Goal: Information Seeking & Learning: Check status

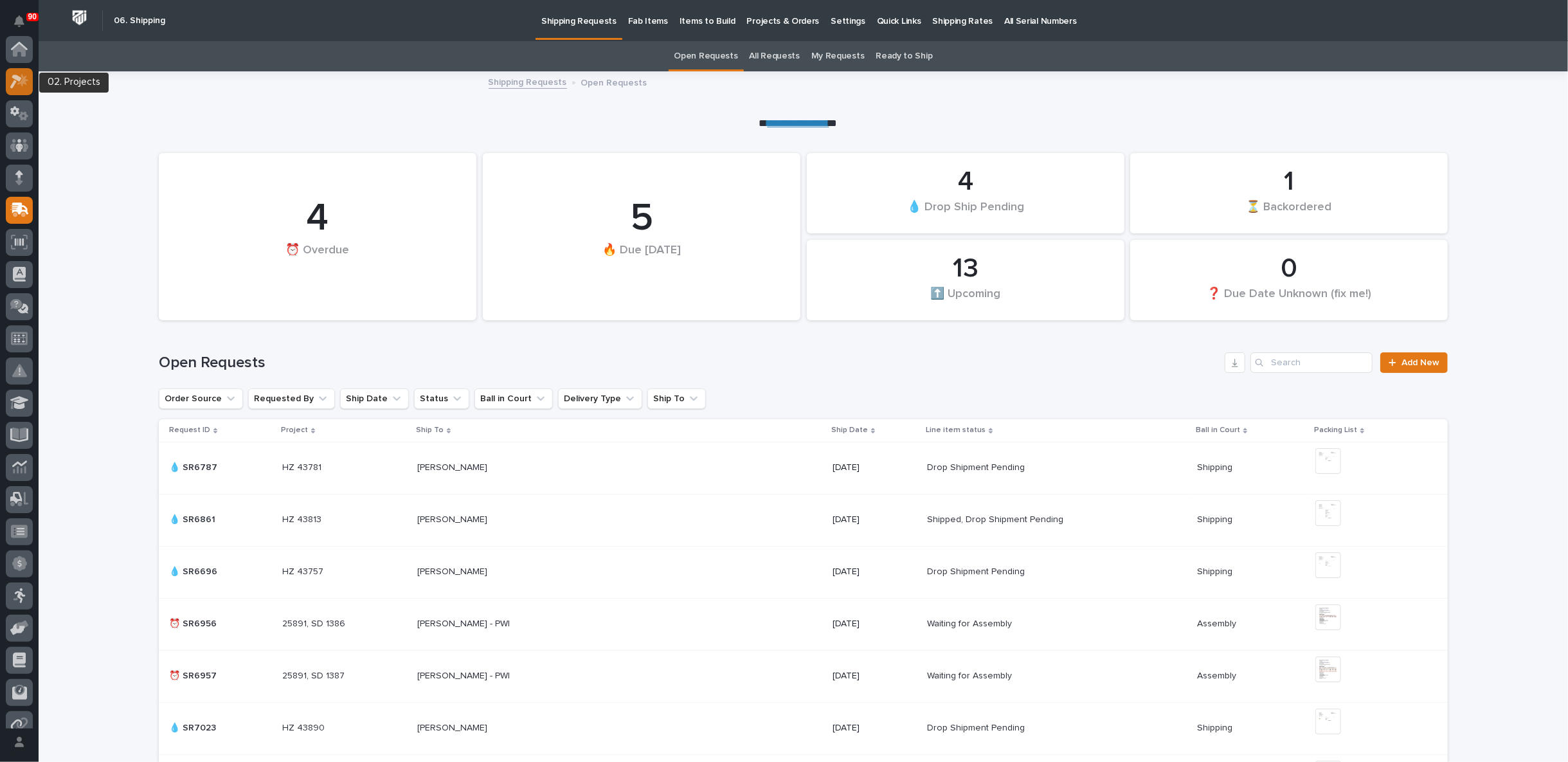
click at [20, 80] on icon at bounding box center [19, 81] width 19 height 15
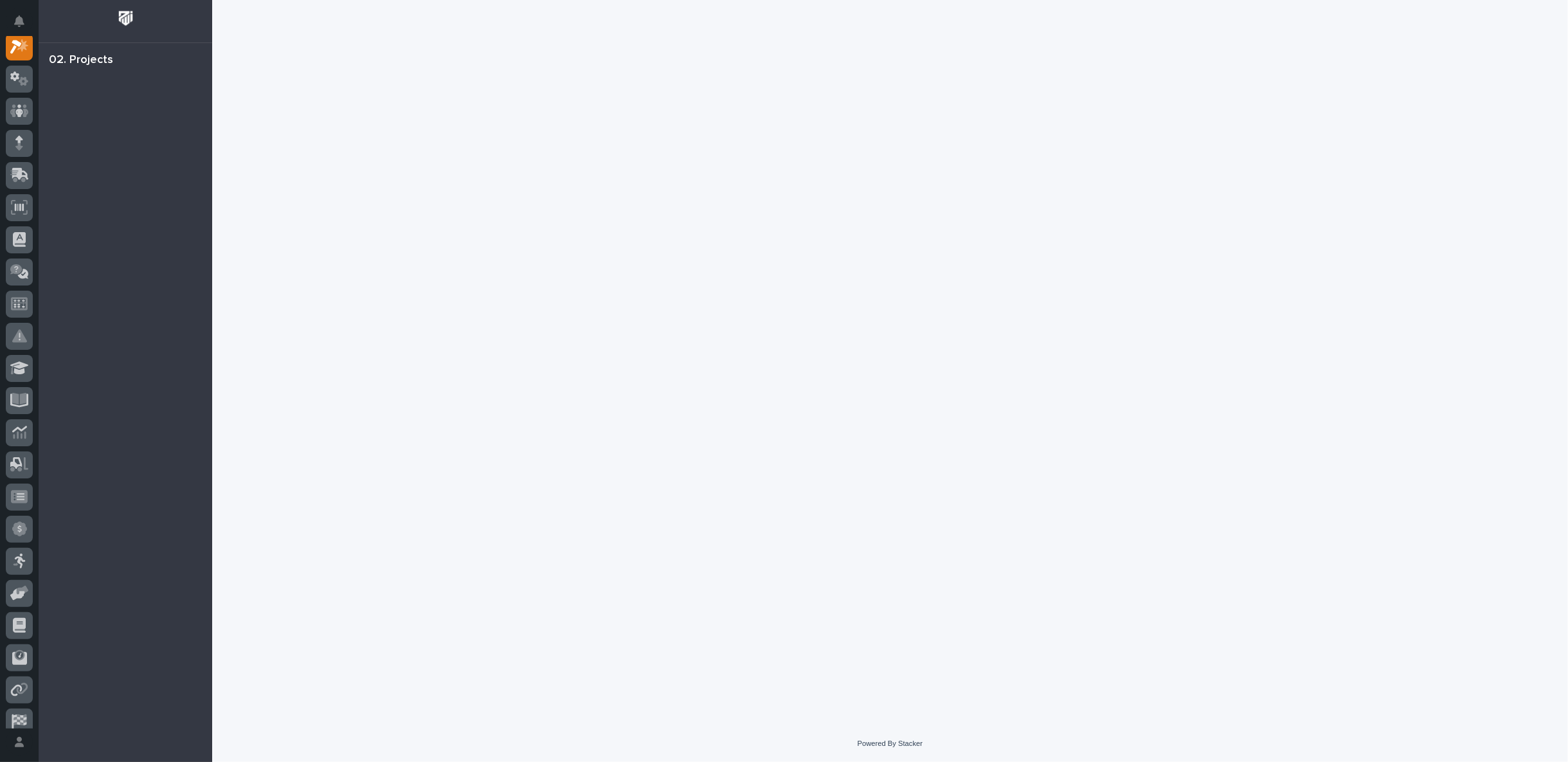
scroll to position [32, 0]
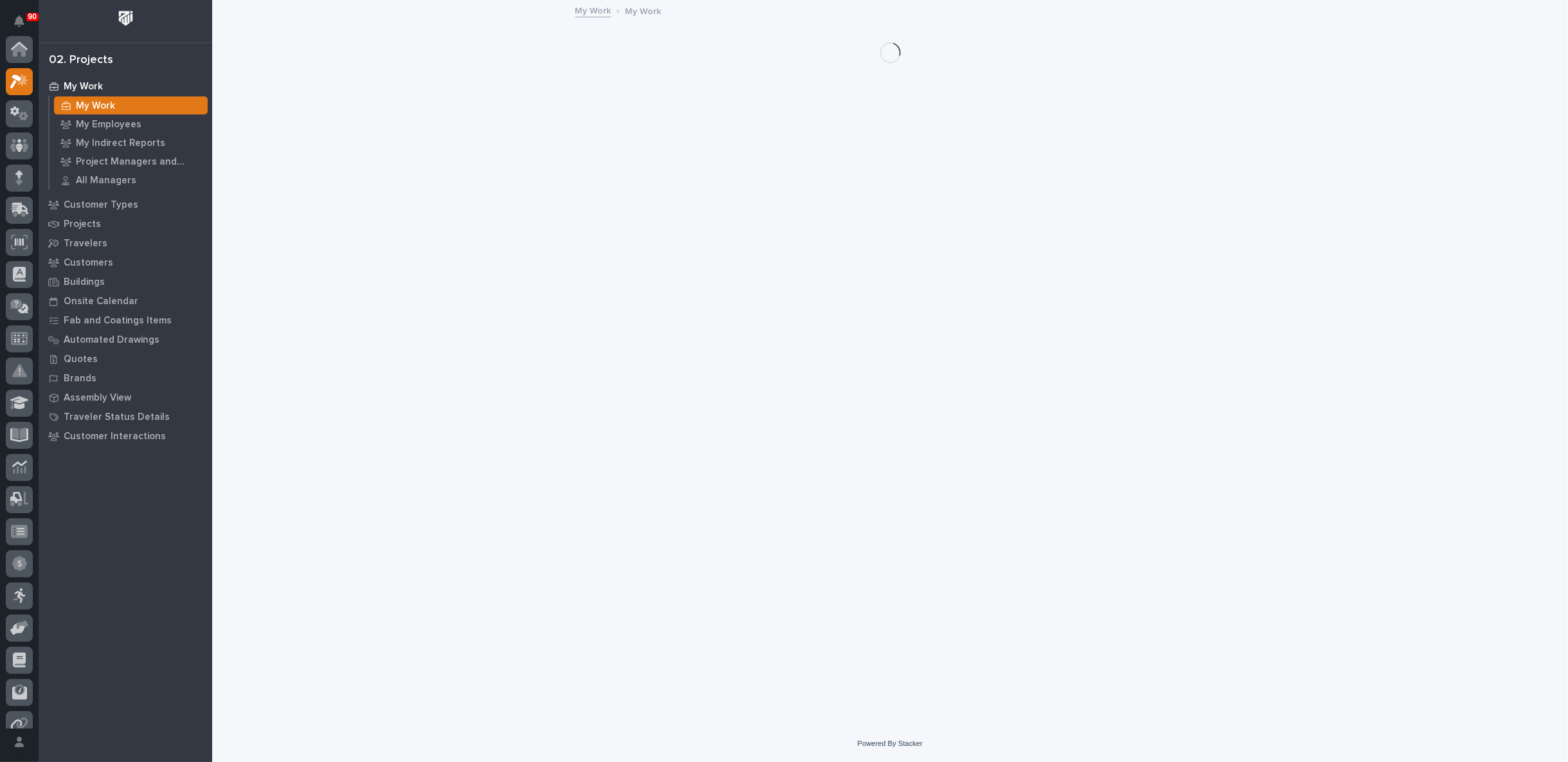
scroll to position [32, 0]
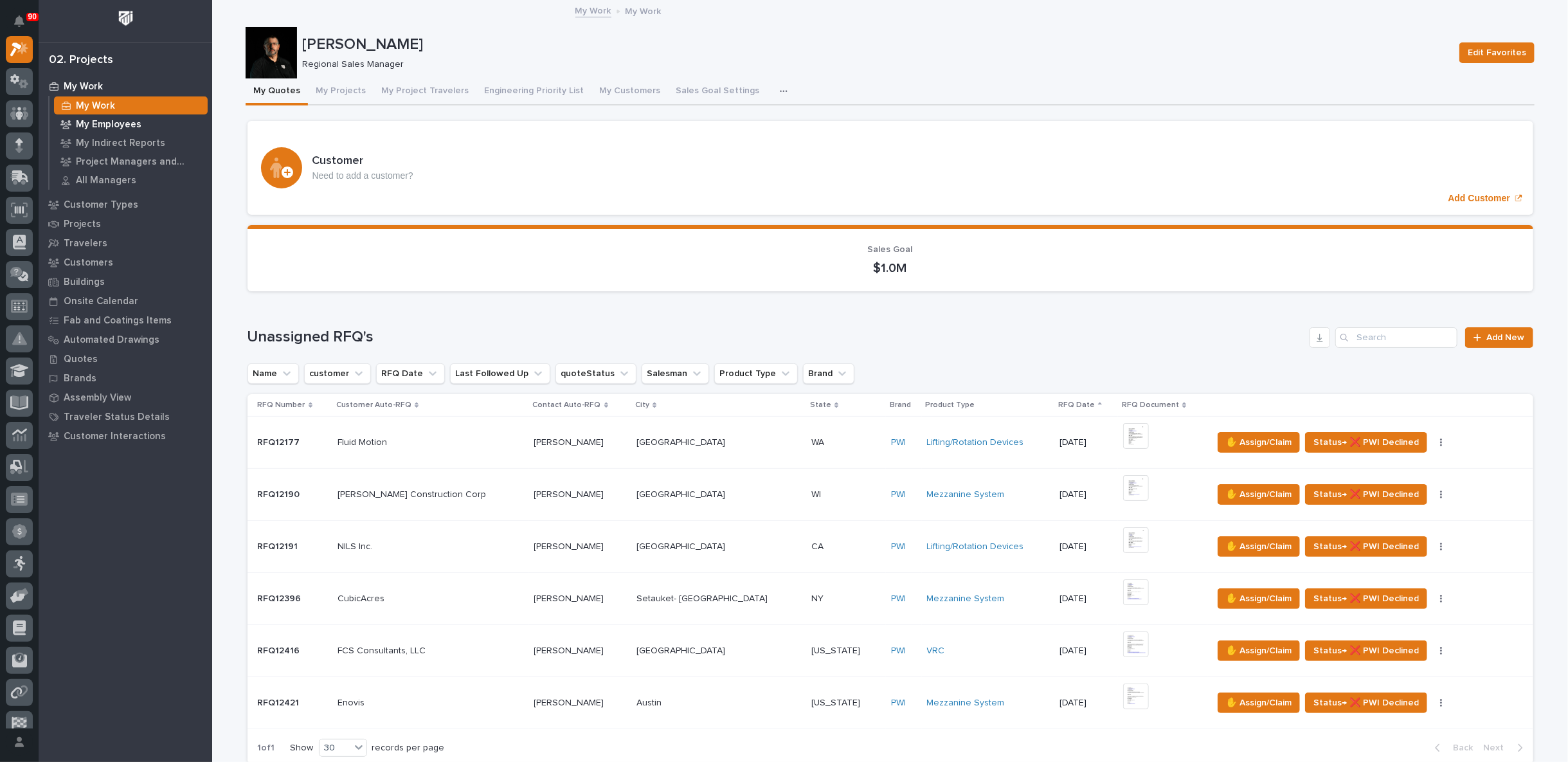
click at [102, 123] on p "My Employees" at bounding box center [109, 125] width 66 height 12
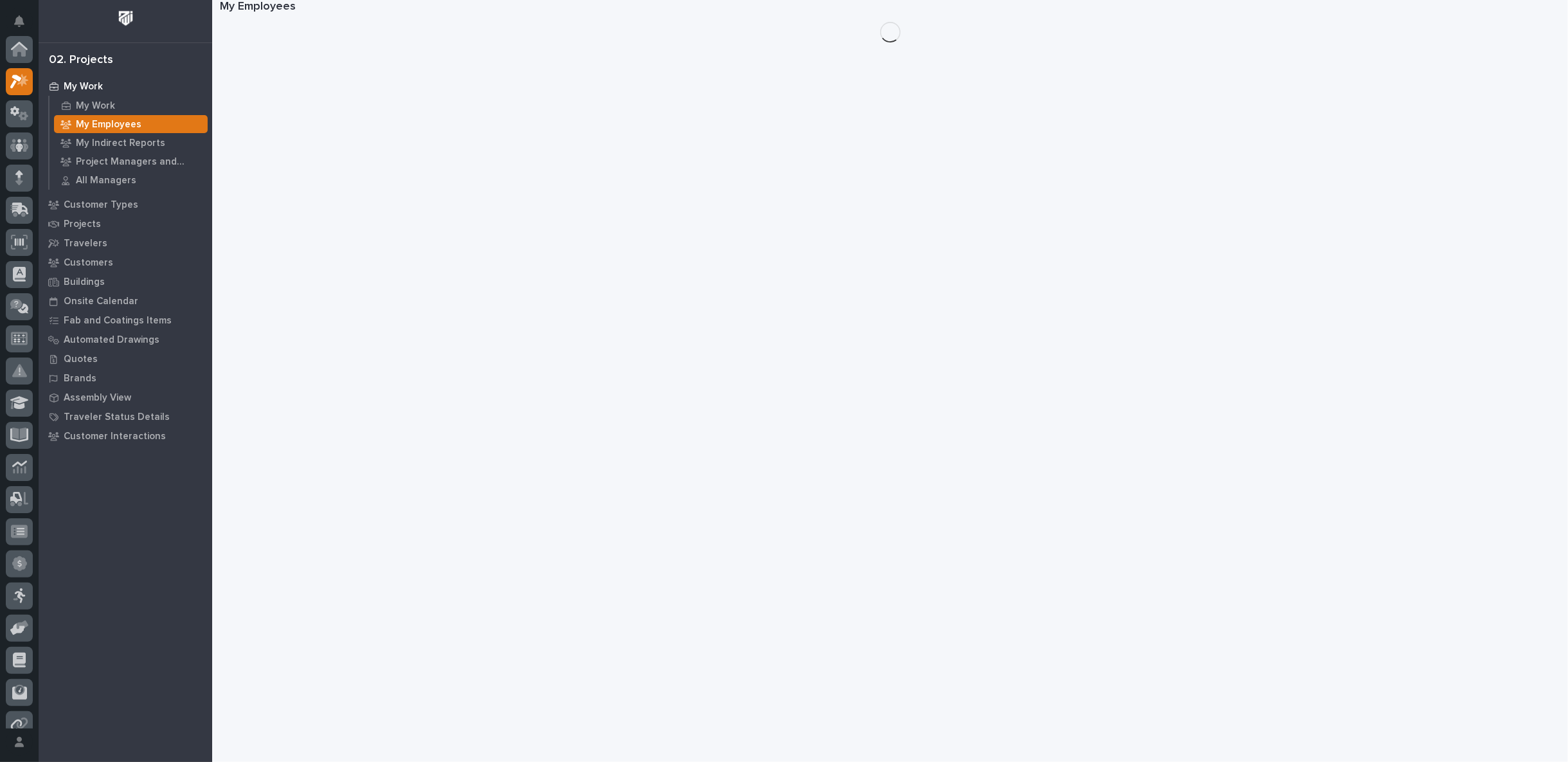
scroll to position [32, 0]
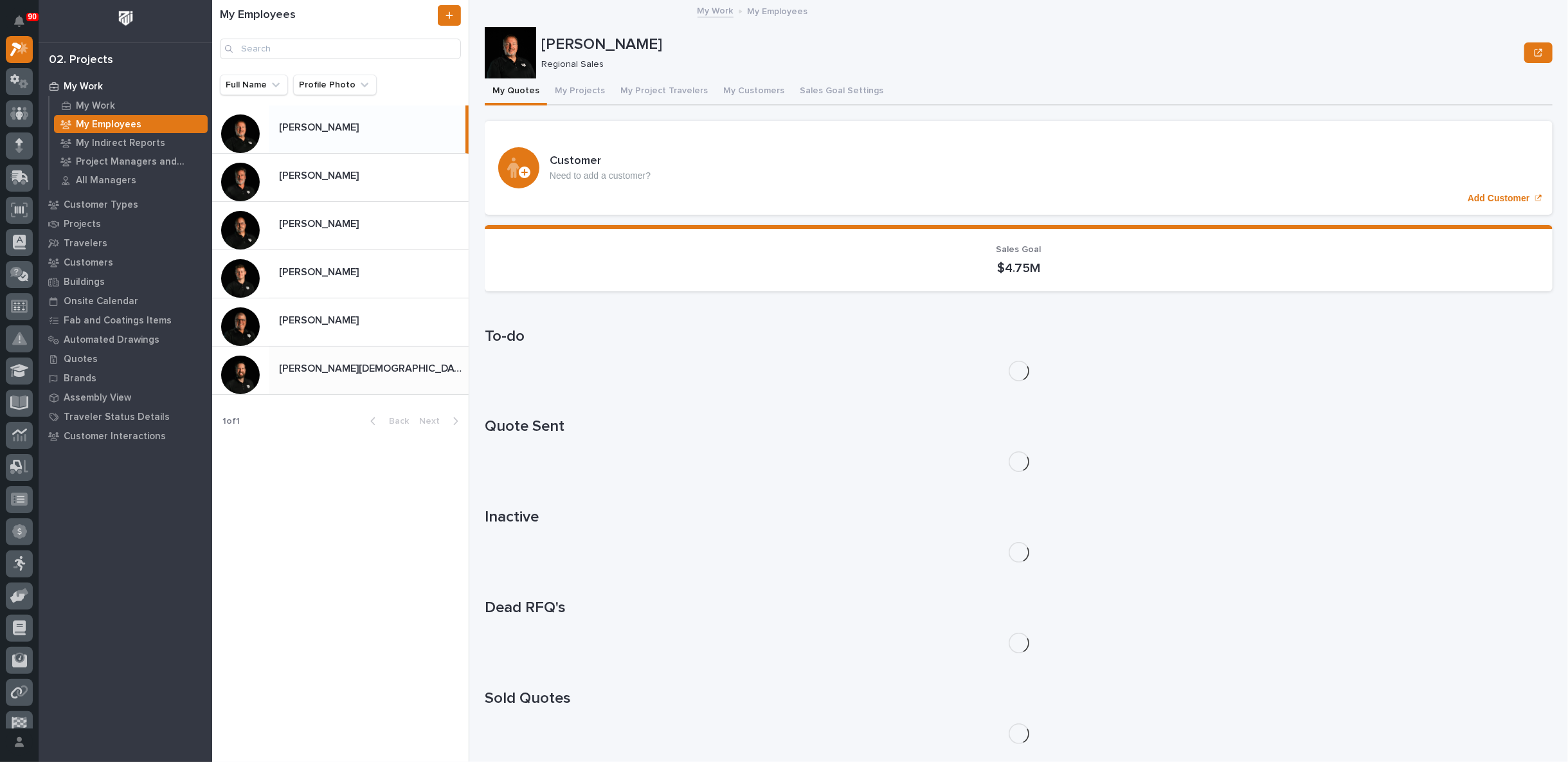
click at [324, 358] on div "[PERSON_NAME][DEMOGRAPHIC_DATA] [PERSON_NAME][DEMOGRAPHIC_DATA]" at bounding box center [369, 370] width 200 height 25
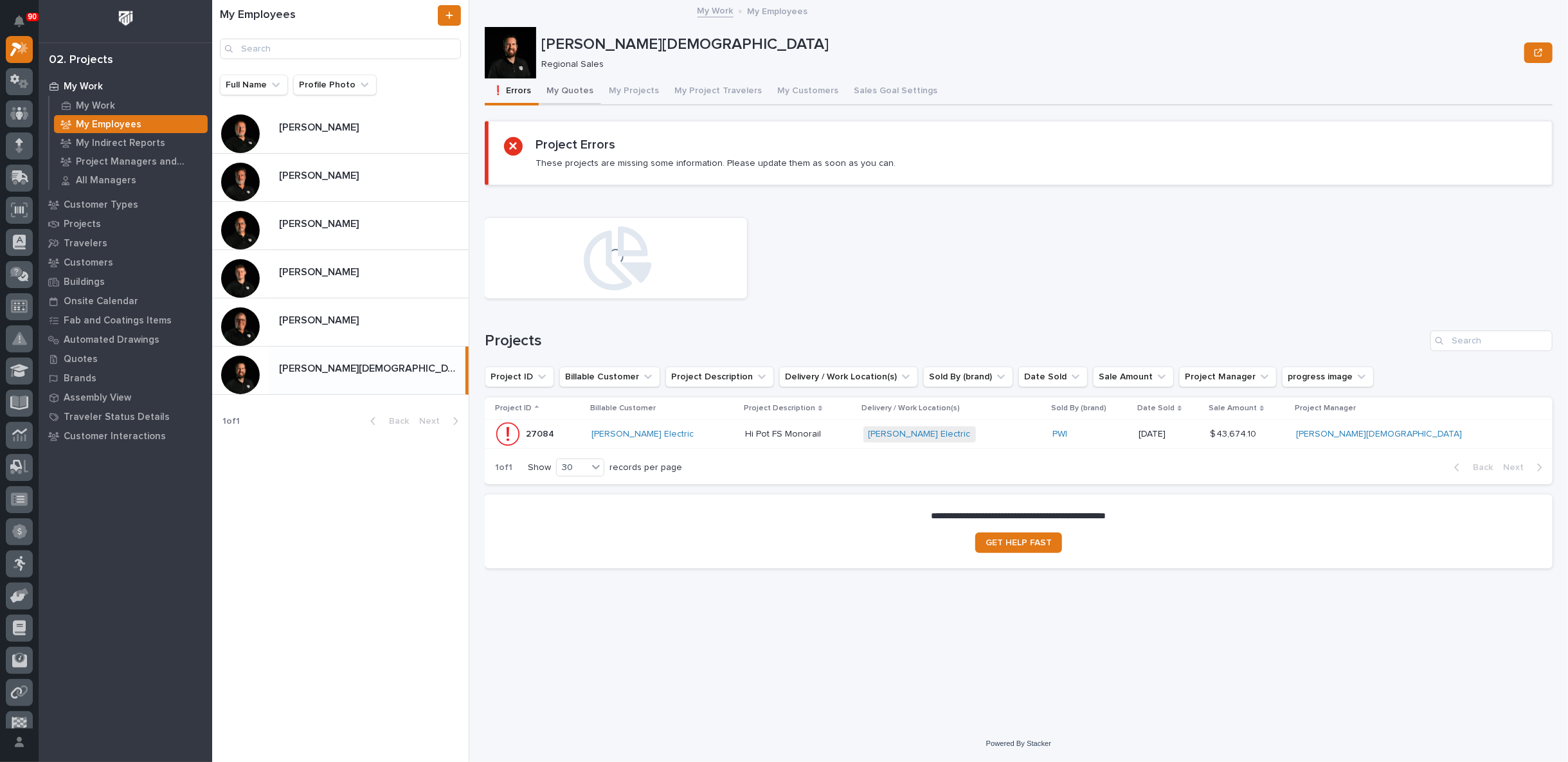
click at [569, 90] on button "My Quotes" at bounding box center [570, 92] width 63 height 27
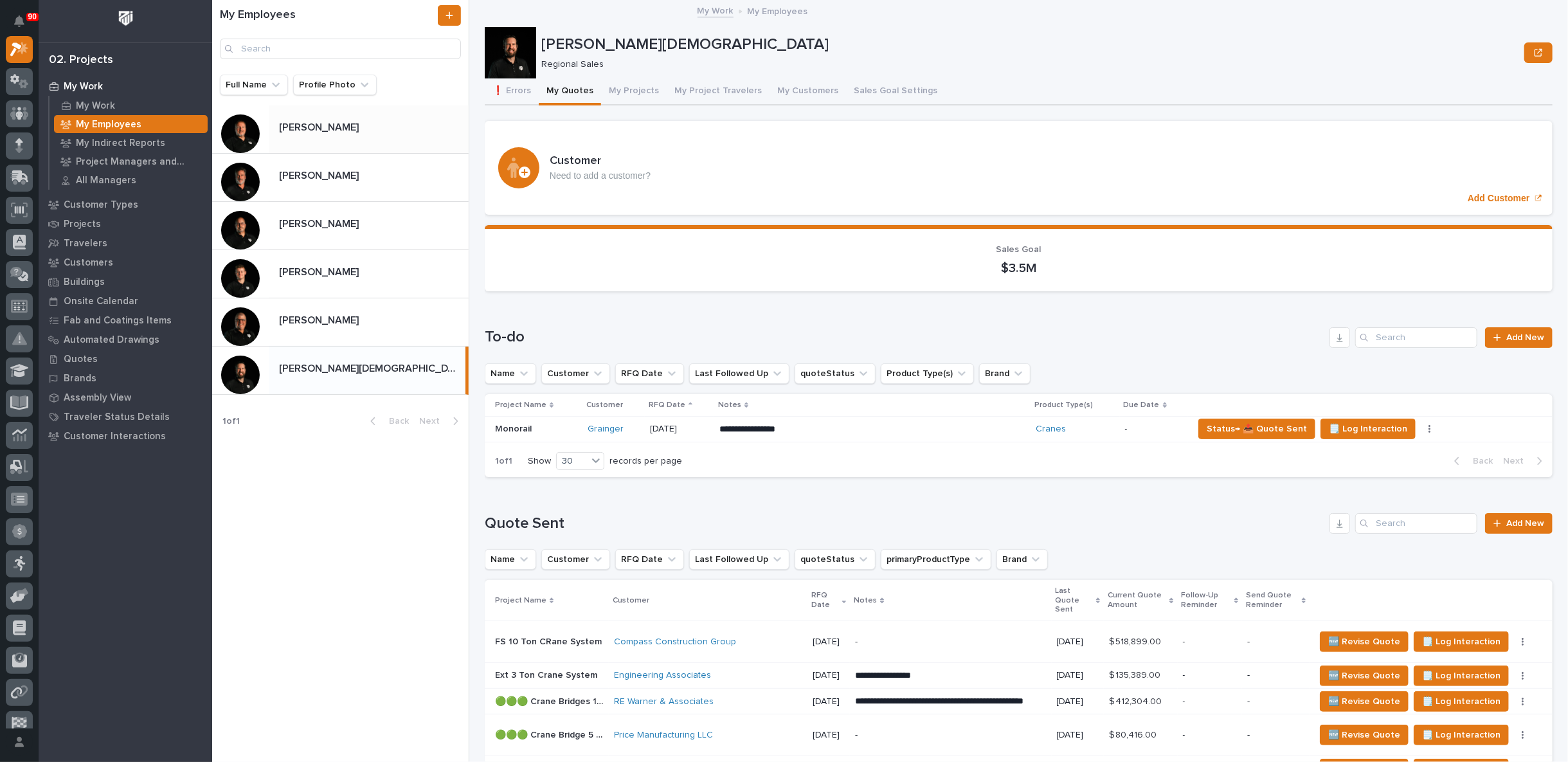
click at [327, 134] on p "[PERSON_NAME]" at bounding box center [320, 126] width 83 height 15
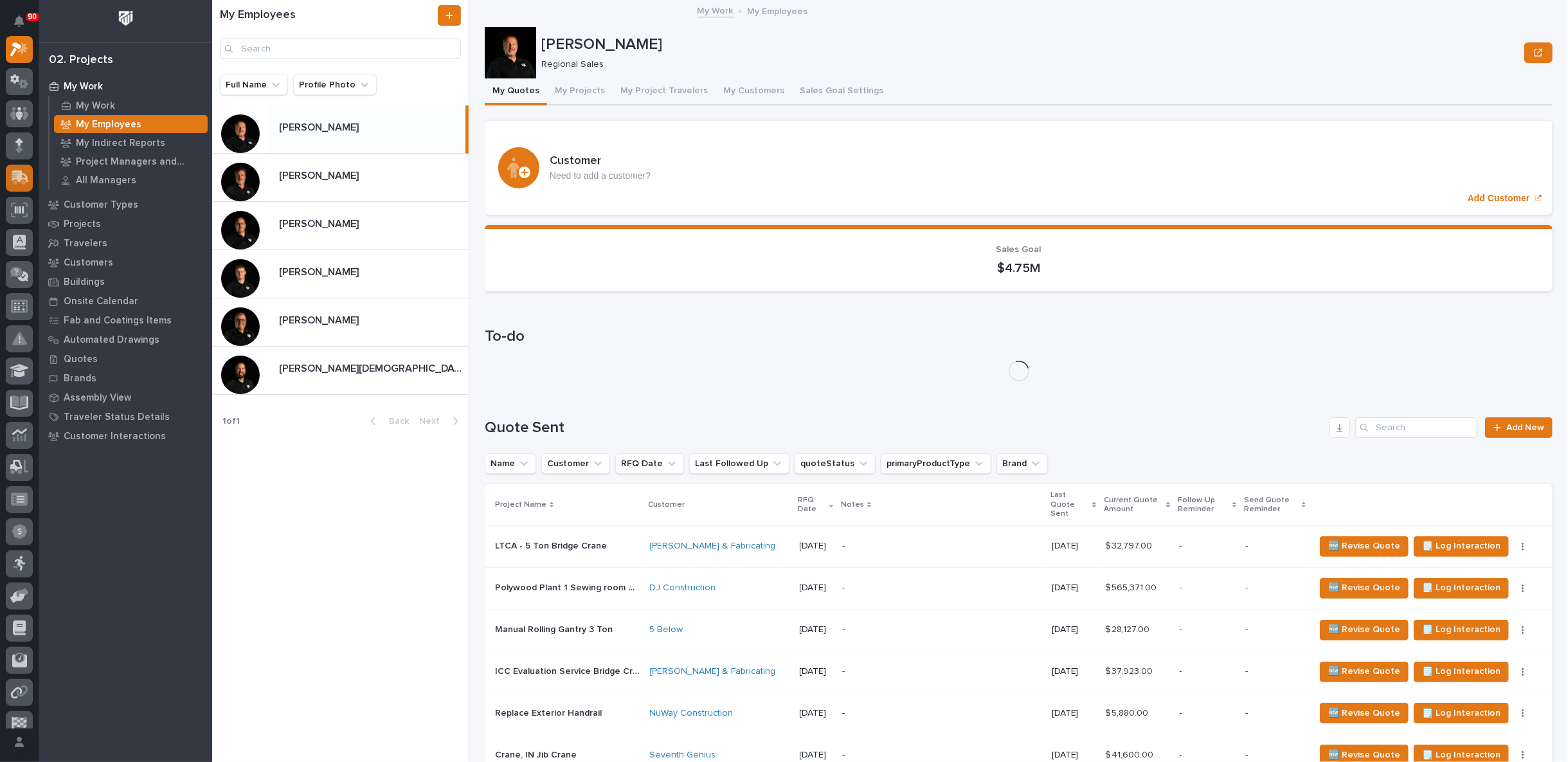
click at [16, 181] on icon at bounding box center [17, 180] width 15 height 12
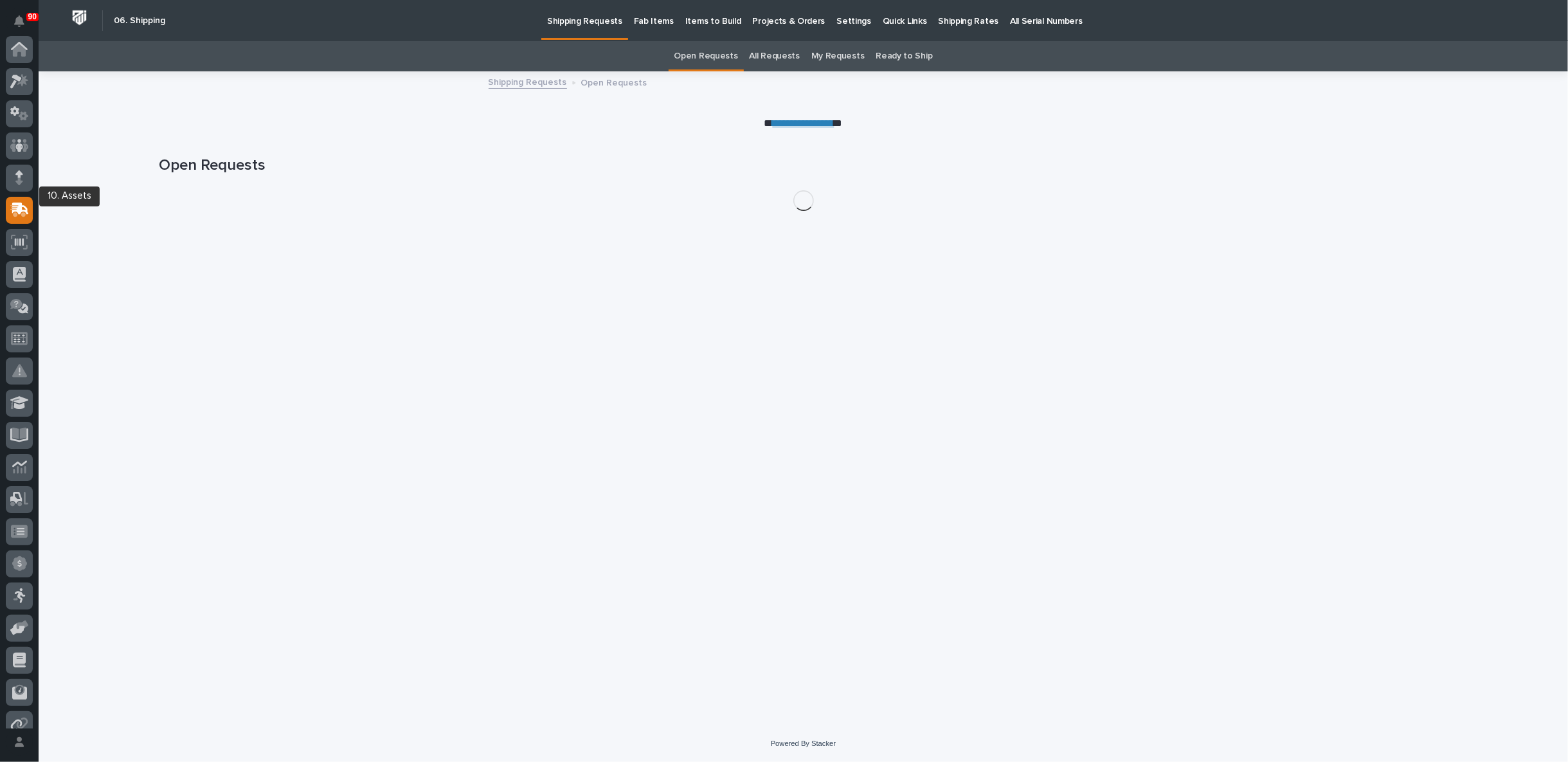
scroll to position [143, 0]
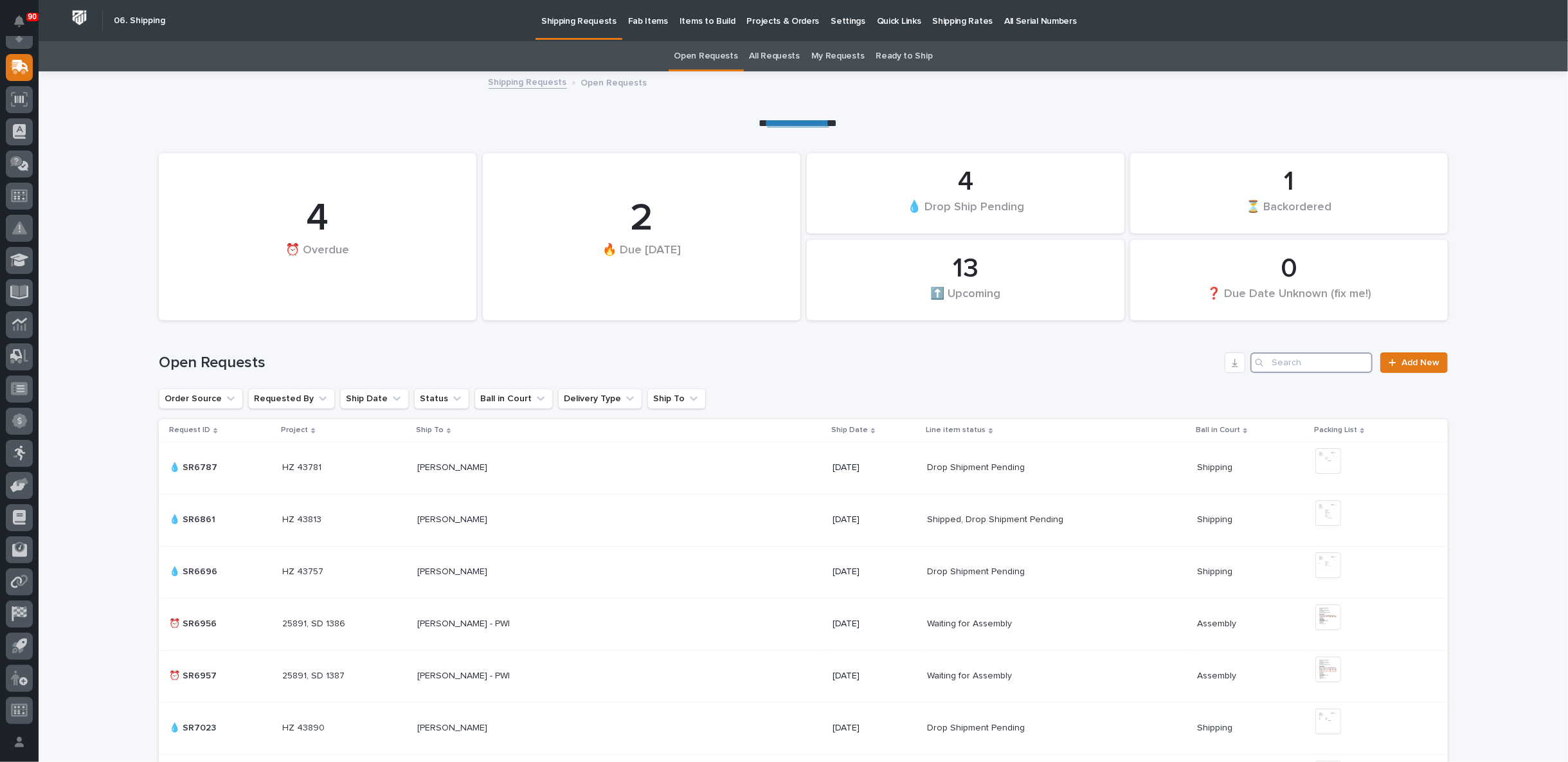
click at [1313, 360] on input "Search" at bounding box center [1312, 363] width 123 height 21
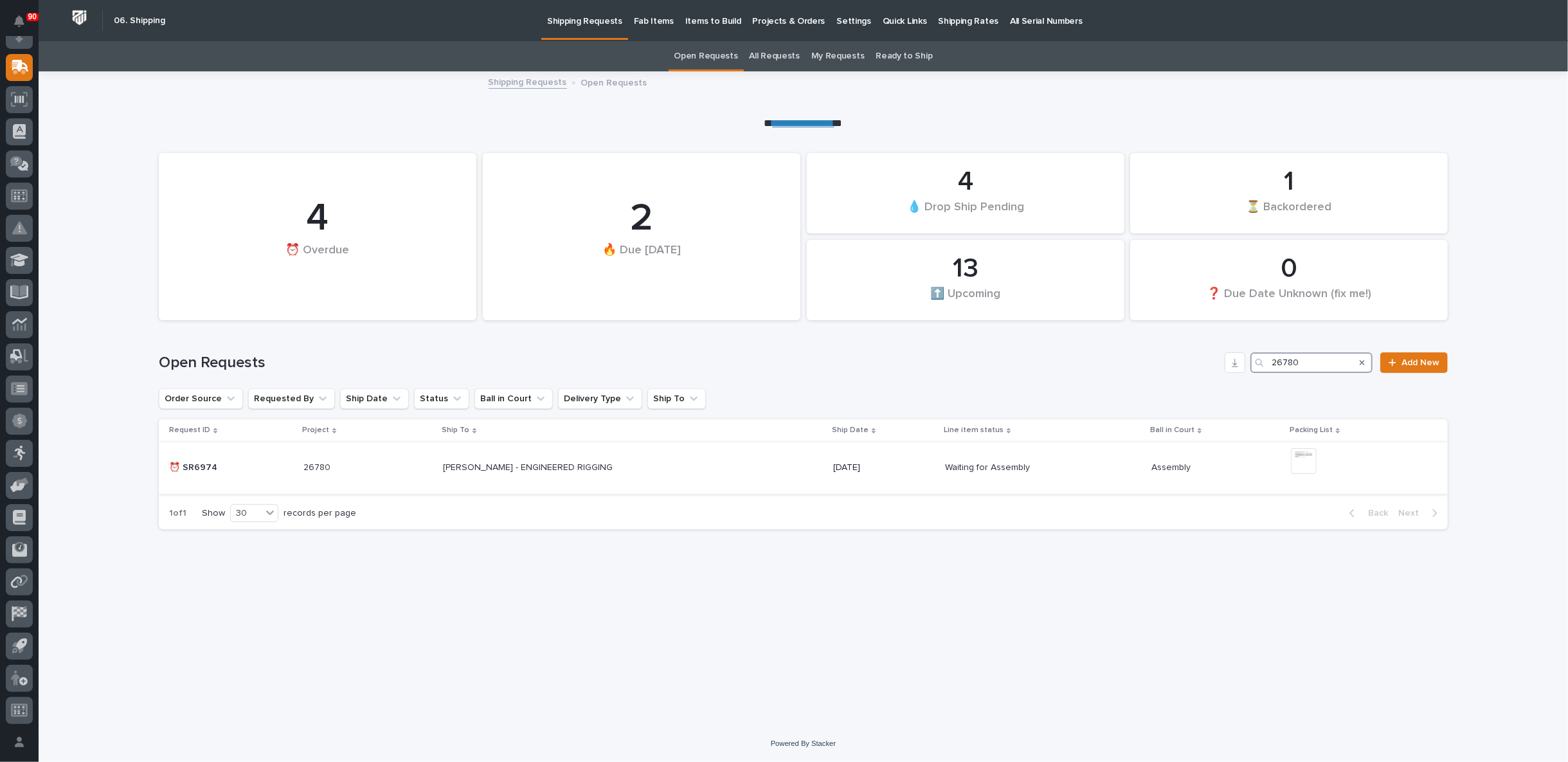
type input "26780"
click at [725, 466] on div "[PERSON_NAME] - ENGINEERED RIGGING [PERSON_NAME] - ENGINEERED RIGGING" at bounding box center [632, 468] width 380 height 21
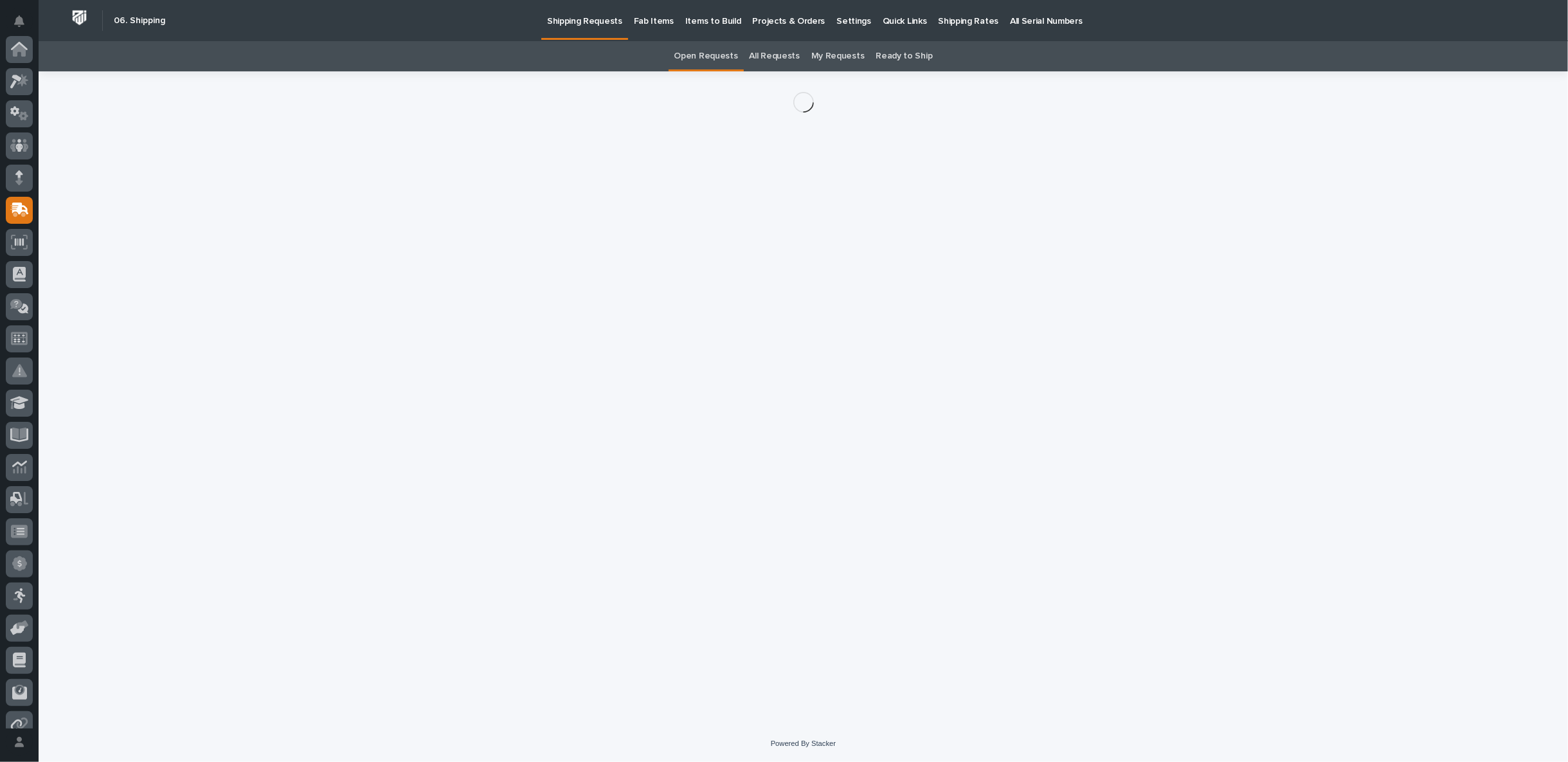
scroll to position [143, 0]
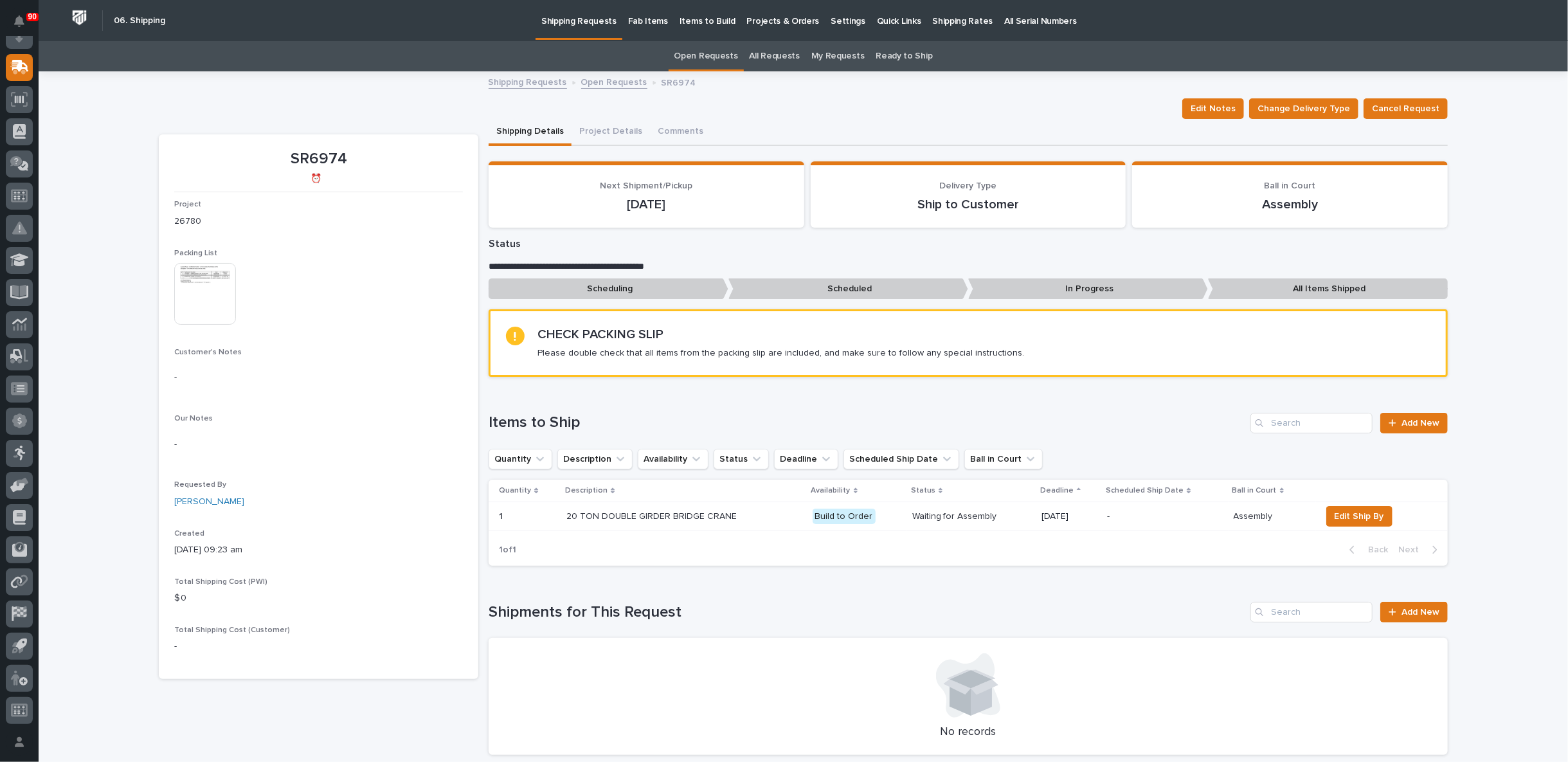
click at [788, 515] on div "20 TON DOUBLE GIRDER BRIDGE CRANE" at bounding box center [684, 517] width 235 height 21
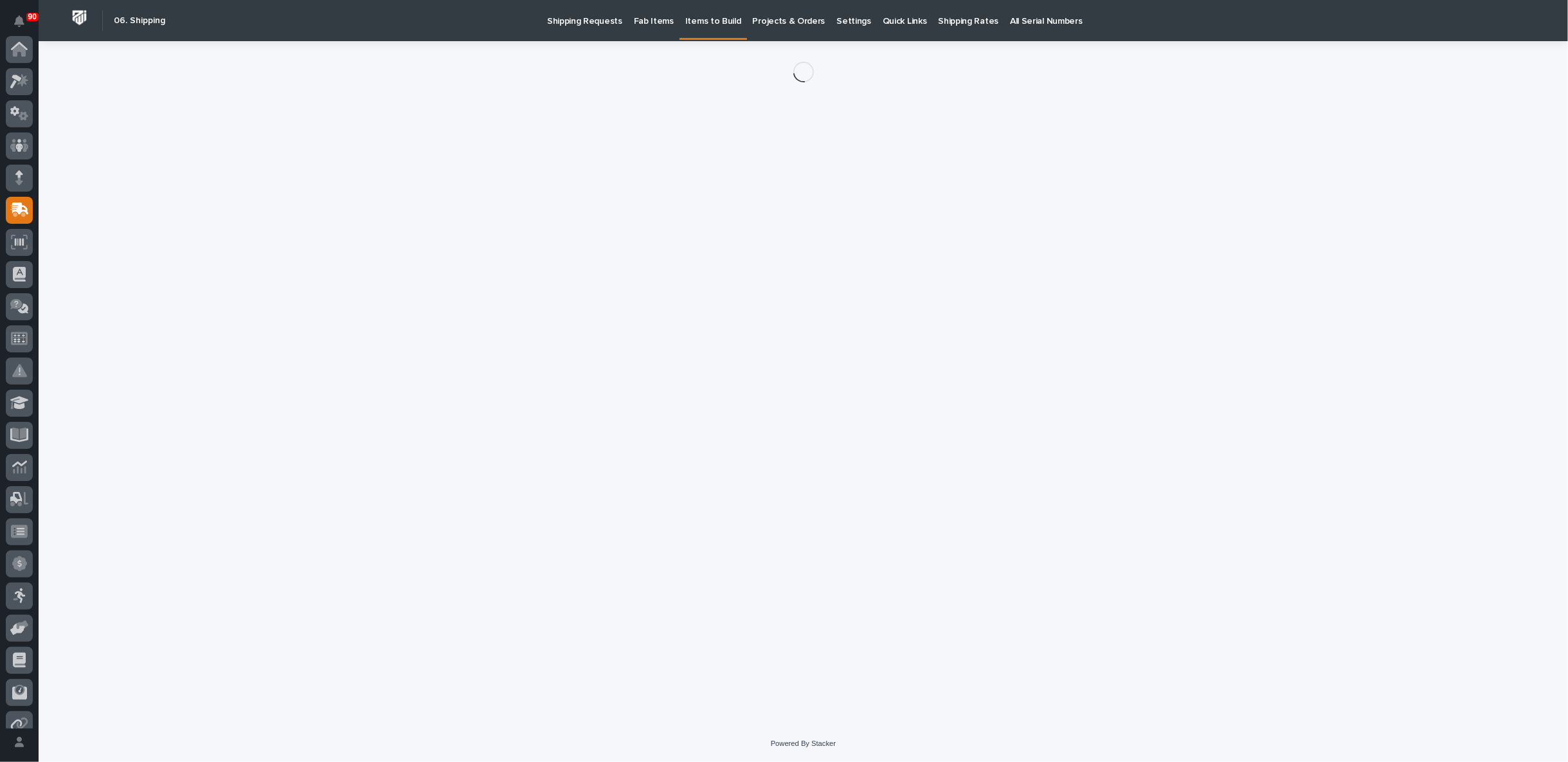
scroll to position [143, 0]
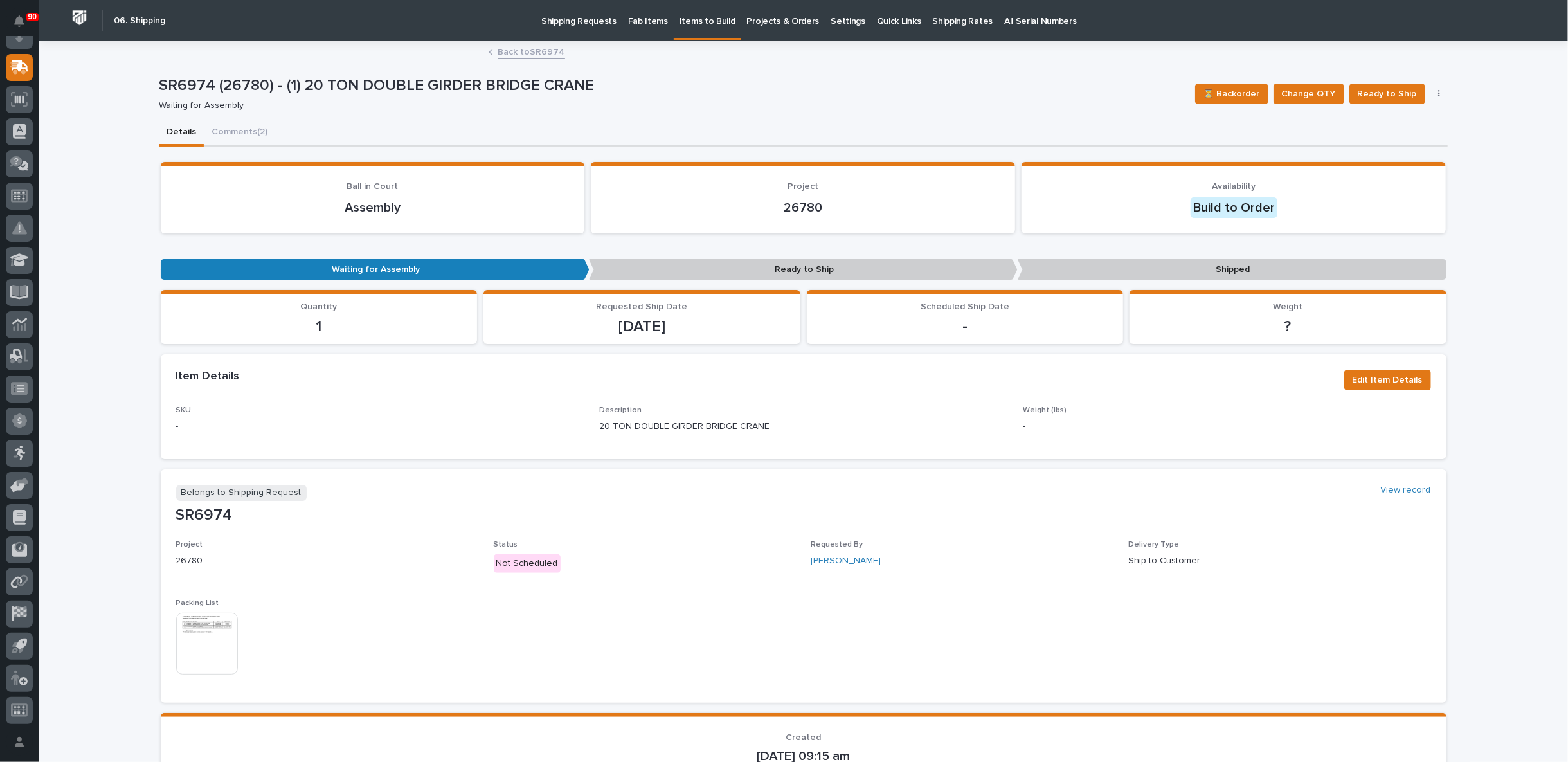
click at [201, 636] on img at bounding box center [207, 644] width 62 height 62
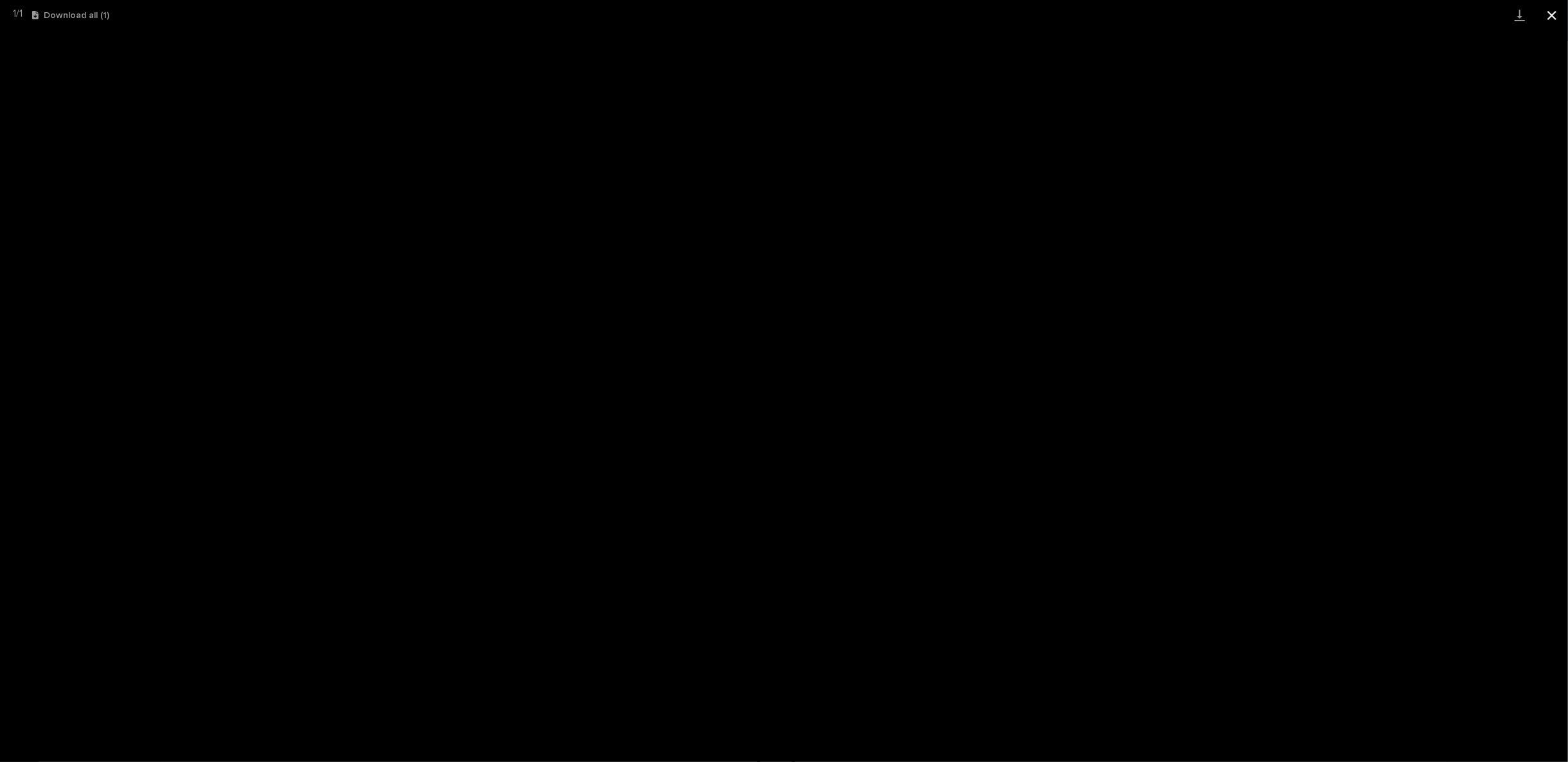
click at [1550, 13] on button "Close gallery" at bounding box center [1552, 15] width 32 height 30
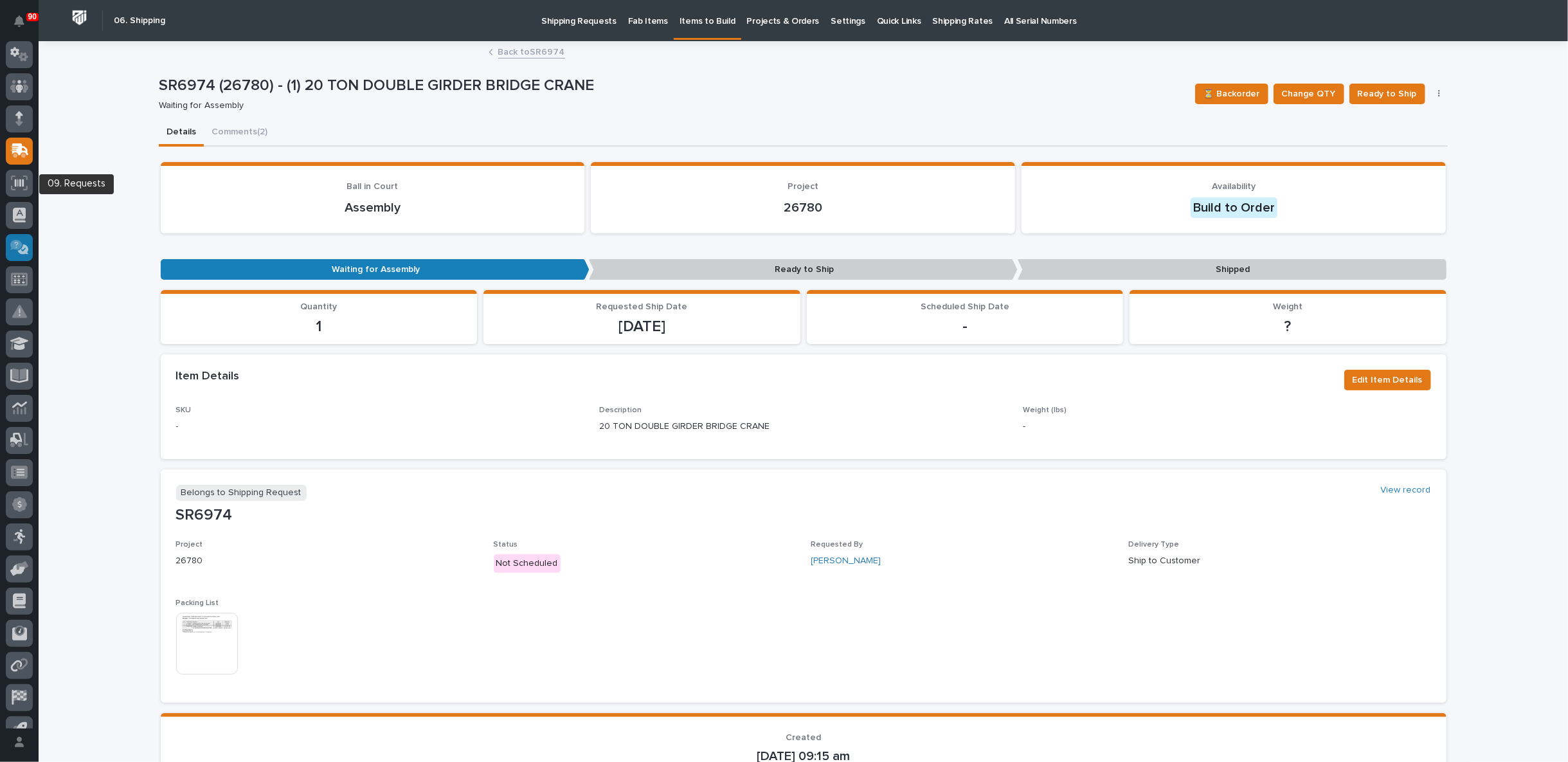
scroll to position [0, 0]
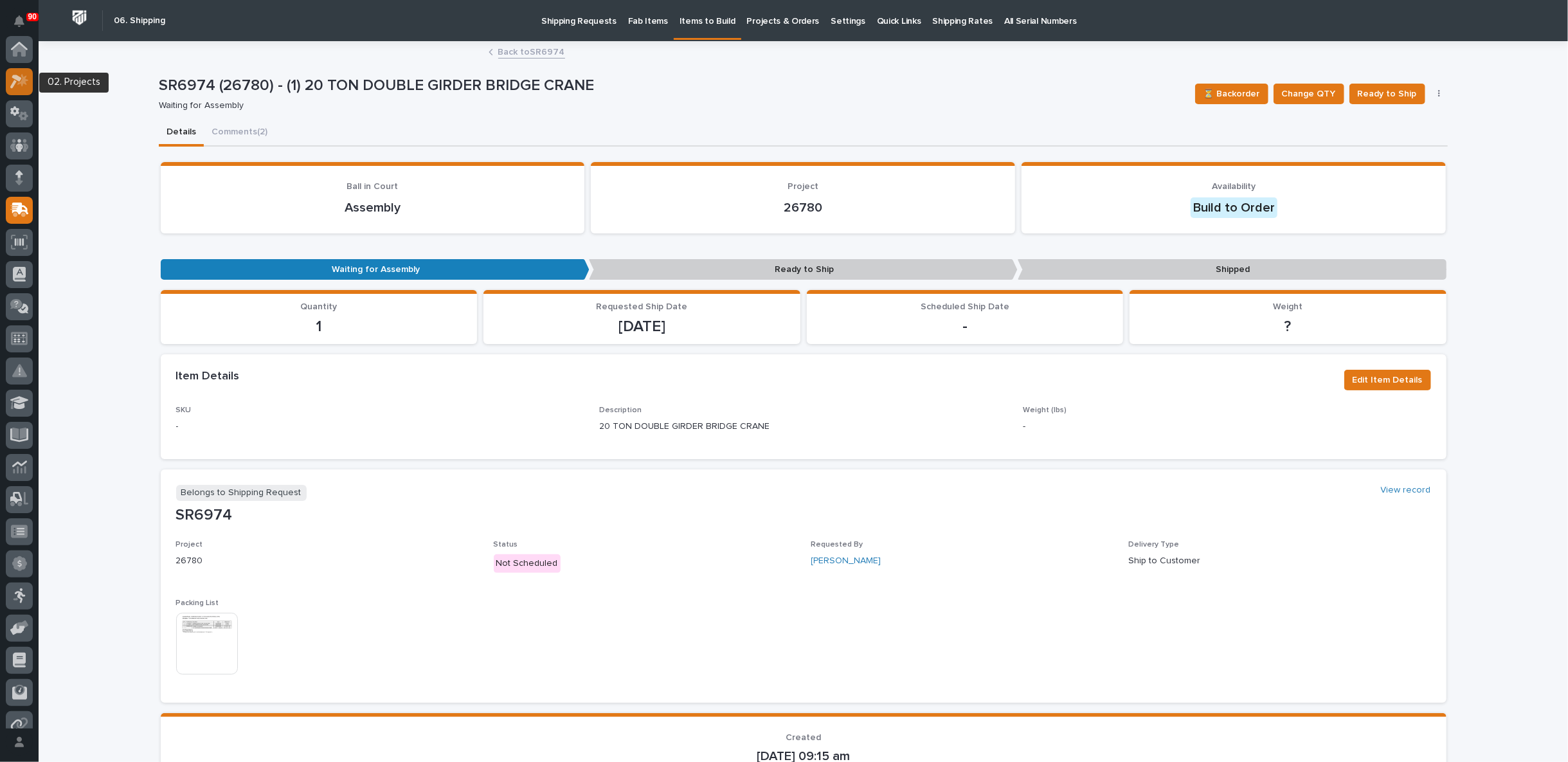
click at [12, 79] on icon at bounding box center [19, 81] width 19 height 15
